Goal: Task Accomplishment & Management: Use online tool/utility

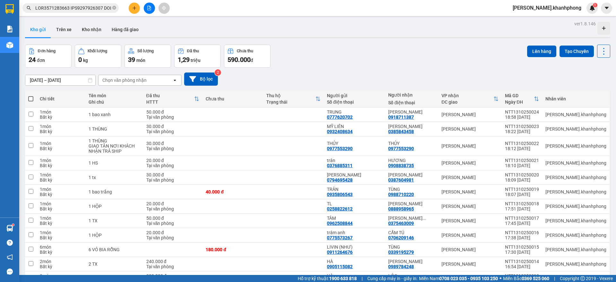
click at [32, 98] on span at bounding box center [30, 98] width 5 height 5
click at [31, 96] on input "checkbox" at bounding box center [31, 96] width 0 height 0
checkbox input "true"
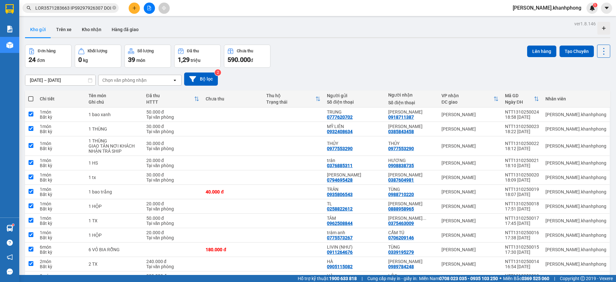
checkbox input "true"
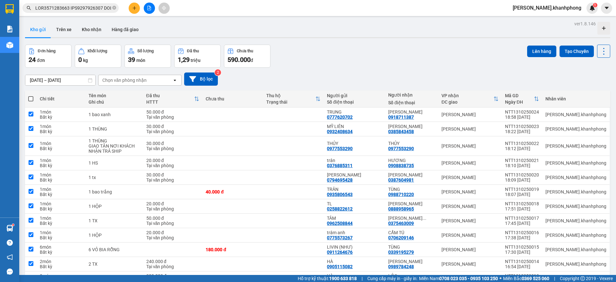
checkbox input "true"
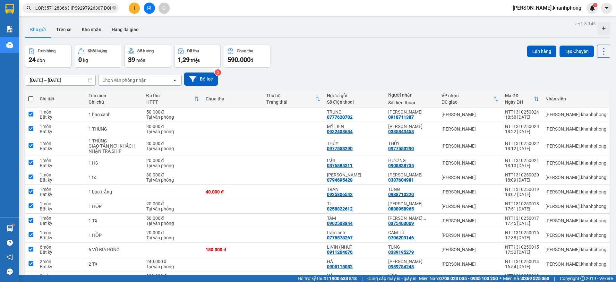
checkbox input "true"
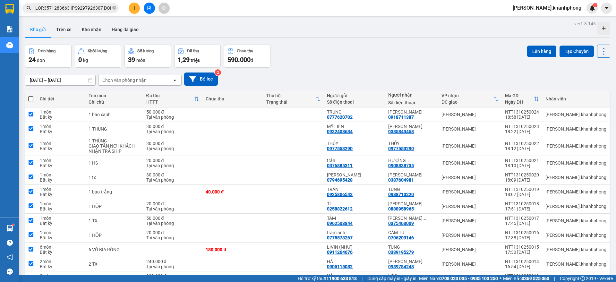
checkbox input "true"
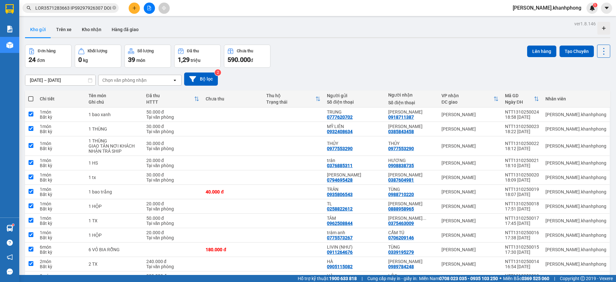
checkbox input "true"
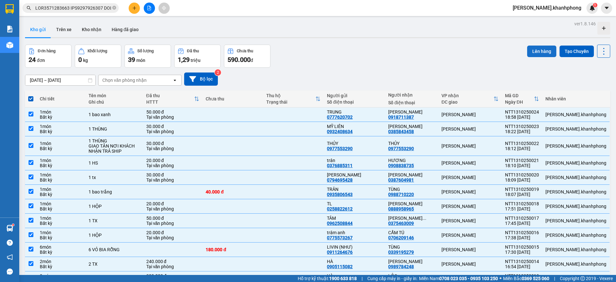
click at [533, 53] on button "Lên hàng" at bounding box center [541, 52] width 29 height 12
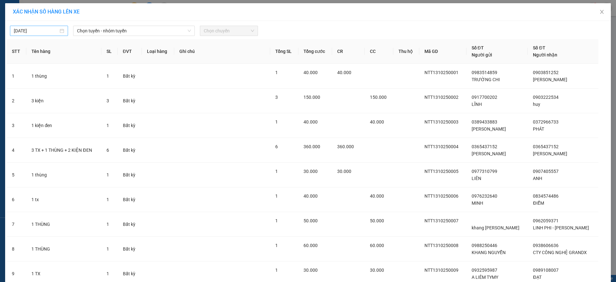
click at [44, 29] on input "[DATE]" at bounding box center [36, 30] width 45 height 7
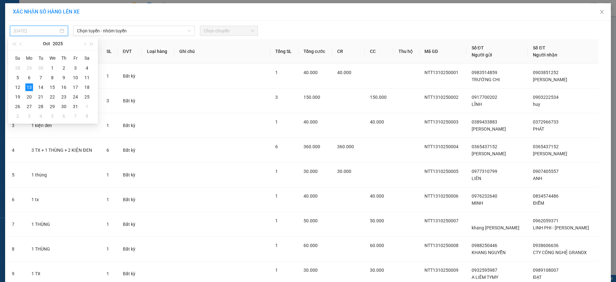
type input "[DATE]"
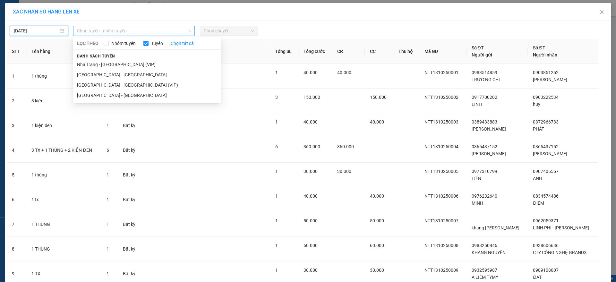
click at [121, 31] on span "Chọn tuyến - nhóm tuyến" at bounding box center [134, 31] width 114 height 10
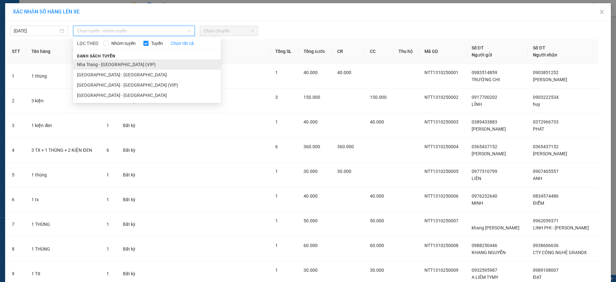
click at [114, 66] on li "Nha Trang - [GEOGRAPHIC_DATA] (VIP)" at bounding box center [146, 64] width 147 height 10
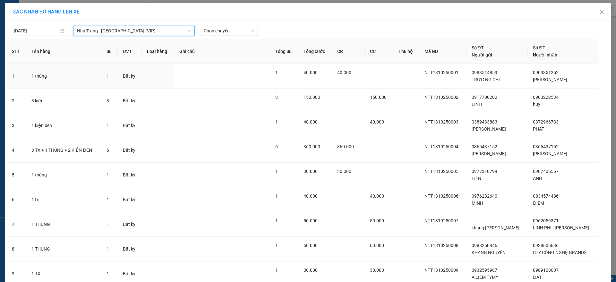
click at [237, 31] on span "Chọn chuyến" at bounding box center [229, 31] width 50 height 10
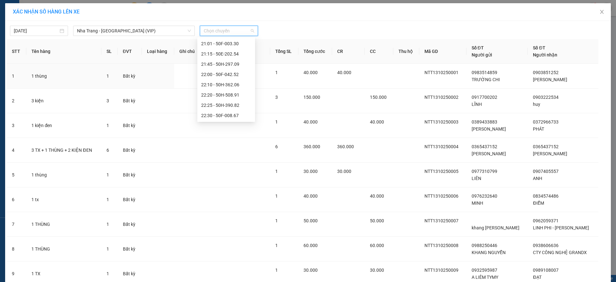
scroll to position [113, 0]
click at [234, 104] on div "23:00 - 50H-638.40" at bounding box center [226, 105] width 50 height 7
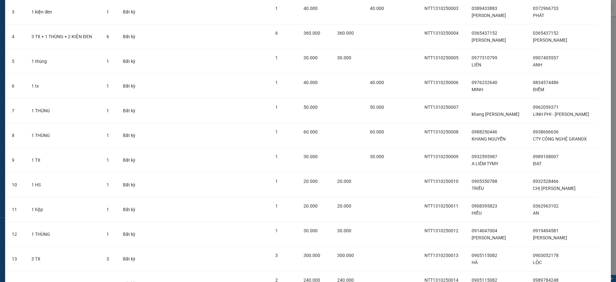
scroll to position [425, 0]
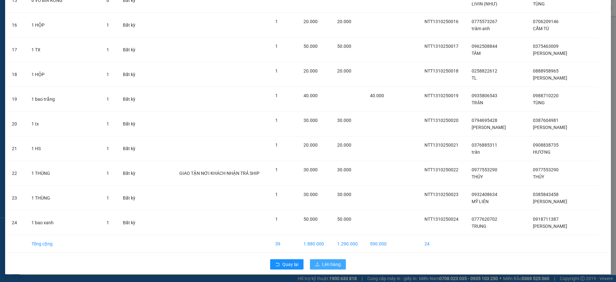
click at [330, 267] on span "Lên hàng" at bounding box center [331, 264] width 19 height 7
